Goal: Task Accomplishment & Management: Manage account settings

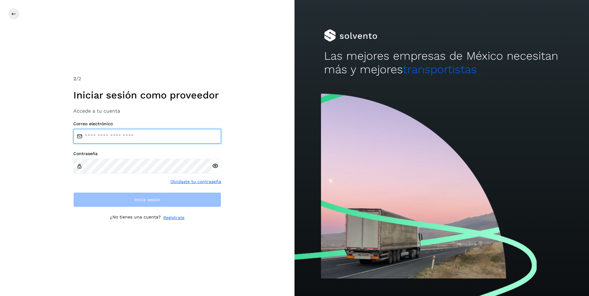
click at [130, 134] on input "email" at bounding box center [147, 136] width 148 height 15
type input "**********"
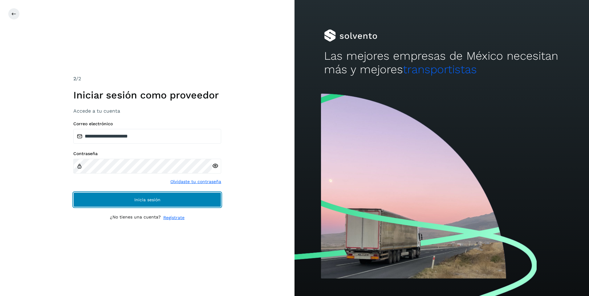
click at [143, 198] on span "Inicia sesión" at bounding box center [147, 200] width 26 height 4
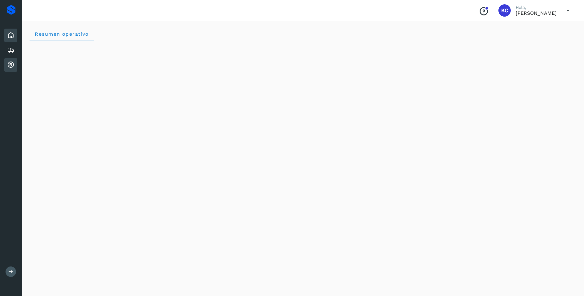
click at [12, 66] on icon at bounding box center [10, 64] width 7 height 7
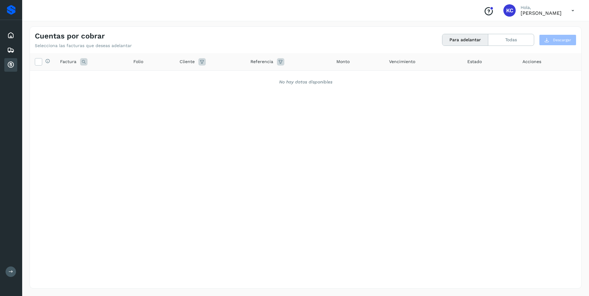
click at [572, 10] on icon at bounding box center [572, 10] width 13 height 13
click at [536, 28] on div "Cerrar sesión" at bounding box center [541, 28] width 73 height 12
